Goal: Use online tool/utility: Utilize a website feature to perform a specific function

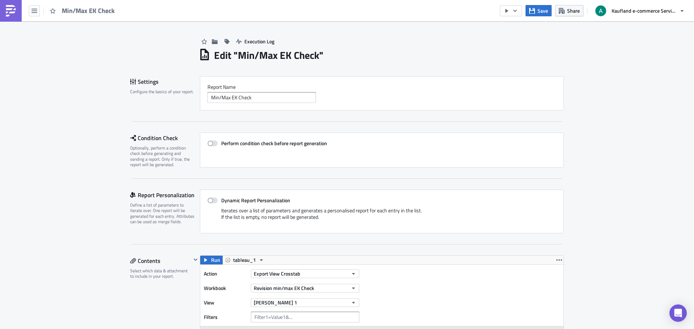
scroll to position [804, 0]
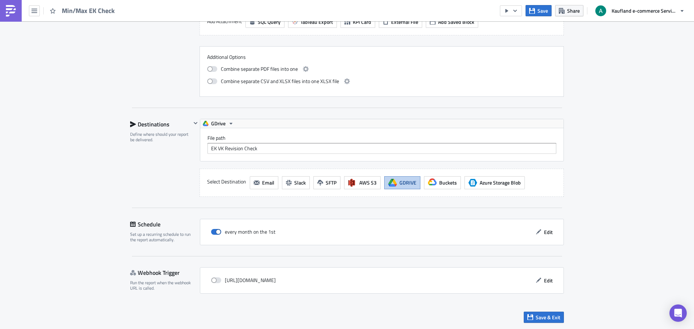
drag, startPoint x: 261, startPoint y: 147, endPoint x: 209, endPoint y: 149, distance: 52.1
click at [209, 149] on input "EK VK Revision Check" at bounding box center [382, 148] width 349 height 11
click at [266, 150] on input "EK VK Revision Check" at bounding box center [382, 148] width 349 height 11
drag, startPoint x: 267, startPoint y: 149, endPoint x: 199, endPoint y: 149, distance: 68.3
click at [200, 149] on div "File path EK VK Revision Check" at bounding box center [381, 144] width 363 height 33
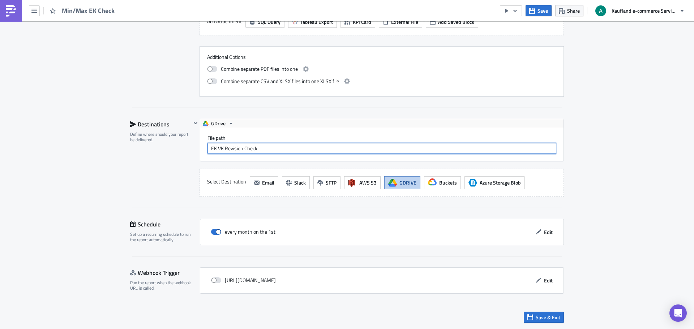
paste input "CONCAT("EK_VK_Check_", FORMAT_DATE('%Y%m', CURRENT_DATE()))"
click at [267, 149] on input "EK VK Revision Check" at bounding box center [382, 148] width 349 height 11
drag, startPoint x: 267, startPoint y: 149, endPoint x: 178, endPoint y: 146, distance: 89.0
click at [178, 146] on div "Destinations Define where should your report be delivered. SMTP Server From Kau…" at bounding box center [347, 158] width 434 height 78
paste input "CONCAT("EK_VK_Check_", FORMAT_DATE('%Y%m', CURRENT_DATE()))"
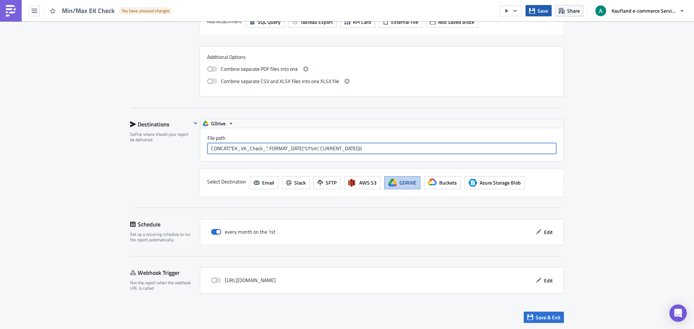
type input "CONCAT("EK_VK_Check_", FORMAT_DATE('%Y%m', CURRENT_DATE()))"
click at [550, 9] on button "Save" at bounding box center [539, 10] width 26 height 11
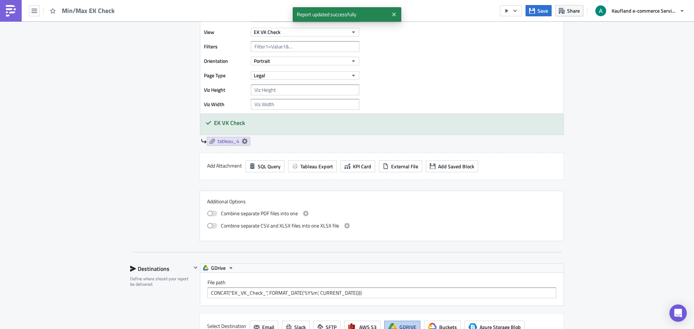
scroll to position [587, 0]
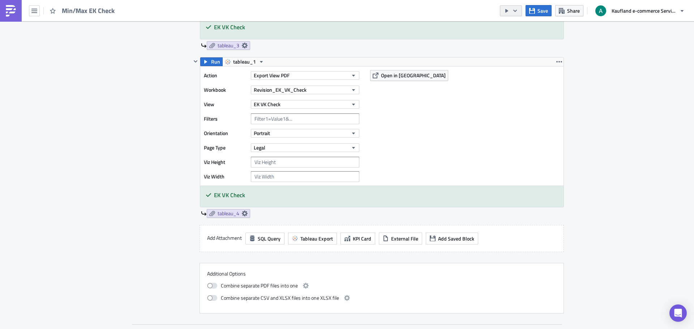
click at [520, 10] on button "button" at bounding box center [511, 10] width 22 height 11
click at [527, 41] on div "Run Report" at bounding box center [533, 39] width 56 height 7
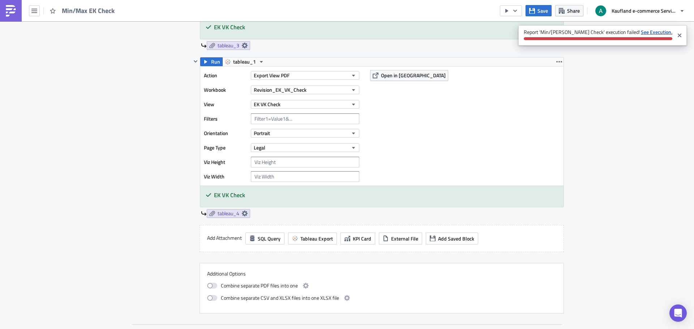
drag, startPoint x: 650, startPoint y: 30, endPoint x: 657, endPoint y: 31, distance: 7.5
click at [657, 31] on strong "See Execution." at bounding box center [656, 32] width 31 height 8
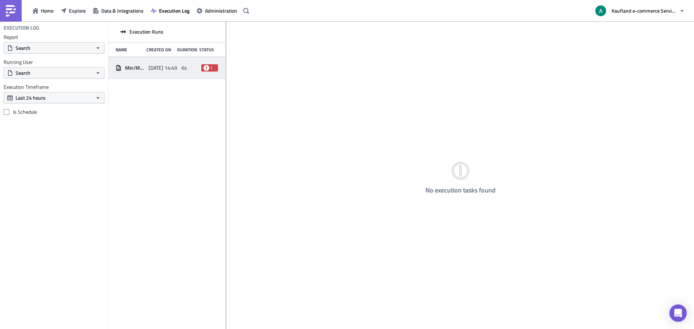
click at [195, 72] on div "6s" at bounding box center [190, 67] width 17 height 13
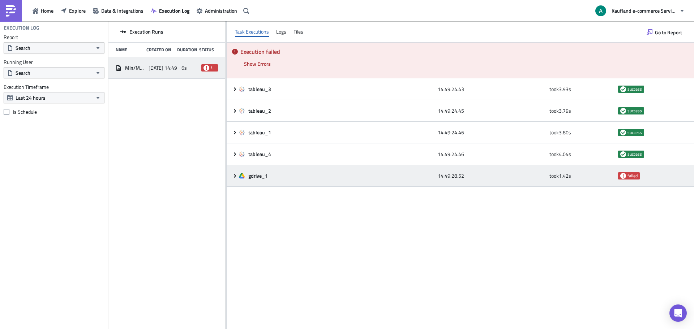
click at [240, 175] on icon at bounding box center [242, 176] width 6 height 6
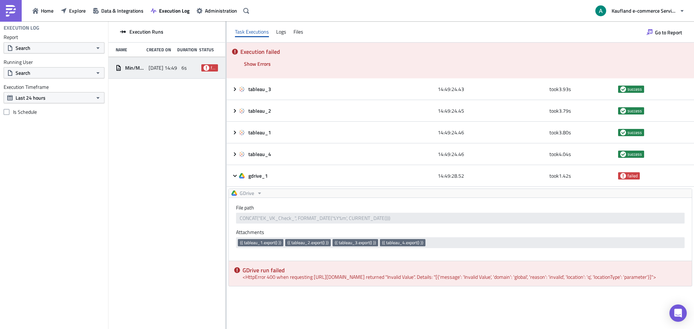
drag, startPoint x: 275, startPoint y: 300, endPoint x: 241, endPoint y: 268, distance: 47.1
click at [241, 268] on div "GDrive run failed <HttpError 400 when requesting https://www.googleapis.com/dri…" at bounding box center [460, 273] width 463 height 25
copy div "GDrive run failed <HttpError 400 when requesting https://www.googleapis.com/dri…"
